Goal: Task Accomplishment & Management: Use online tool/utility

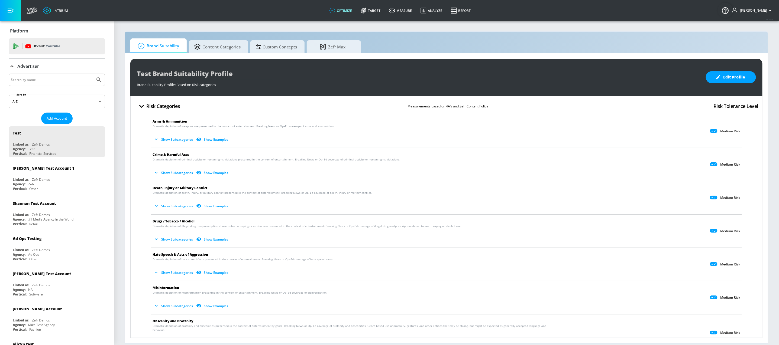
click at [47, 83] on input "Search by name" at bounding box center [52, 79] width 82 height 7
type input "[GEOGRAPHIC_DATA]"
click at [93, 74] on button "Submit Search" at bounding box center [99, 80] width 12 height 12
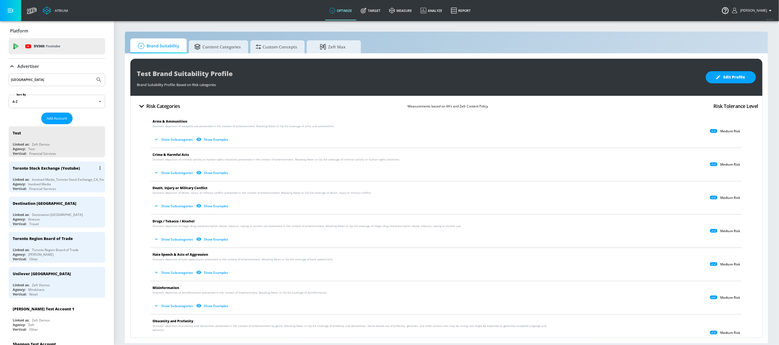
click at [36, 173] on div "Toronto Stock Exchange (Youtube)" at bounding box center [58, 168] width 91 height 13
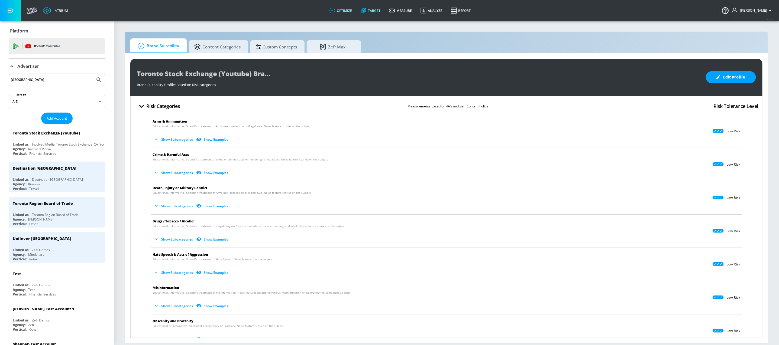
click at [377, 5] on link "Target" at bounding box center [370, 11] width 28 height 20
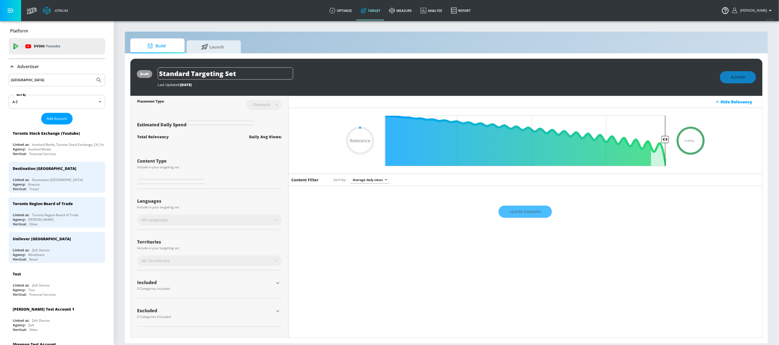
type input "0.05"
click at [213, 43] on span "Launch" at bounding box center [212, 46] width 41 height 13
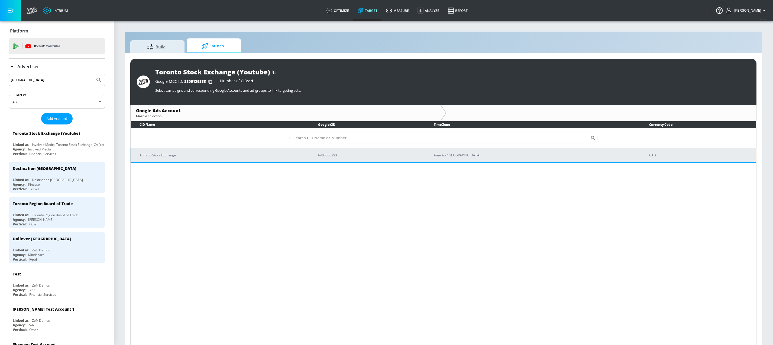
click at [234, 153] on p "Toronto Stock Exchange" at bounding box center [223, 156] width 166 height 6
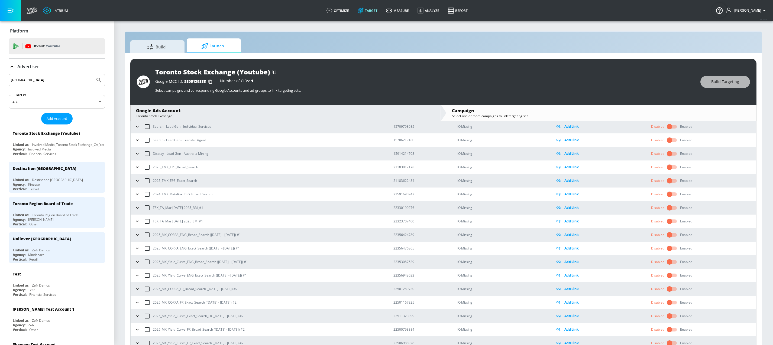
scroll to position [249, 0]
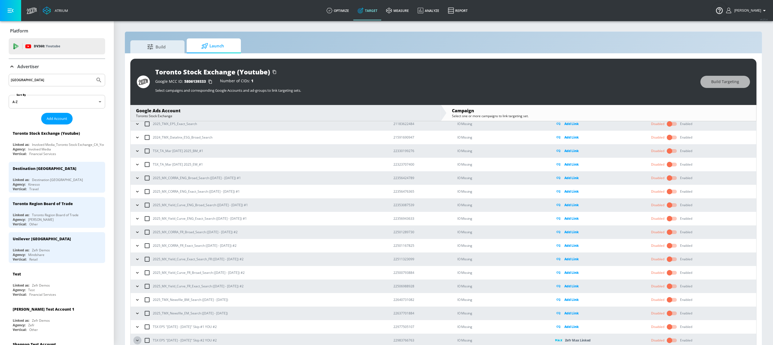
click at [140, 342] on button "button" at bounding box center [137, 341] width 8 height 8
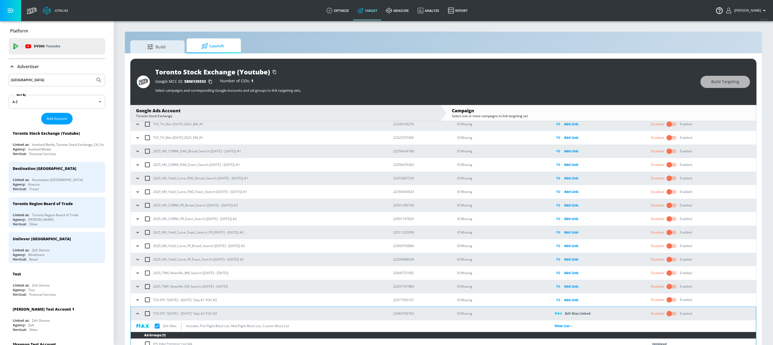
scroll to position [279, 0]
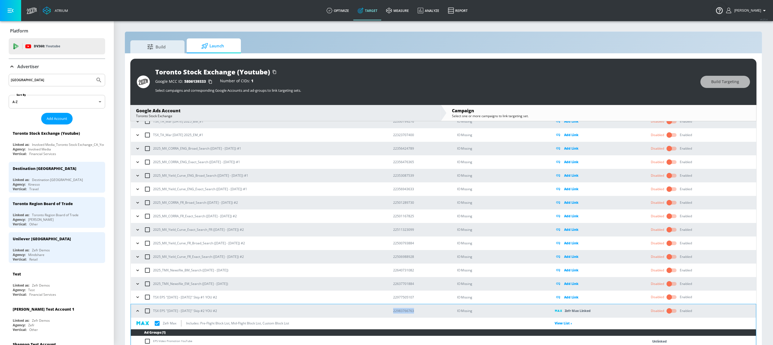
drag, startPoint x: 424, startPoint y: 312, endPoint x: 393, endPoint y: 311, distance: 30.6
click at [393, 311] on td "22983766763" at bounding box center [416, 312] width 64 height 14
checkbox input "true"
